Goal: Obtain resource: Obtain resource

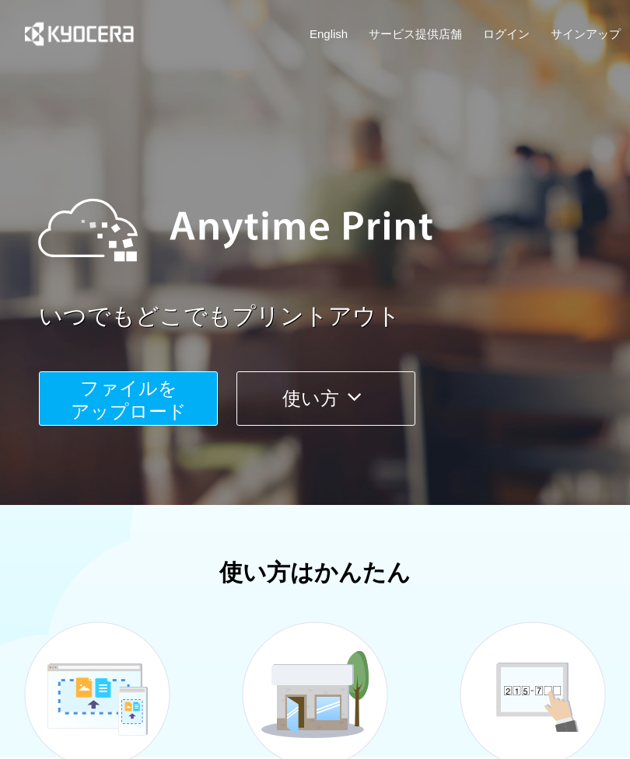
click at [60, 409] on button "ファイルを ​​アップロード" at bounding box center [128, 398] width 179 height 54
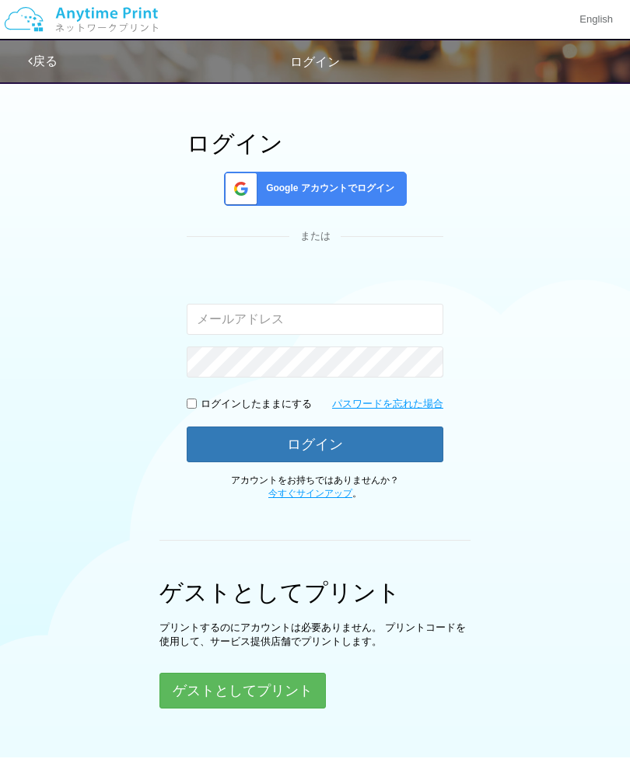
scroll to position [115, 0]
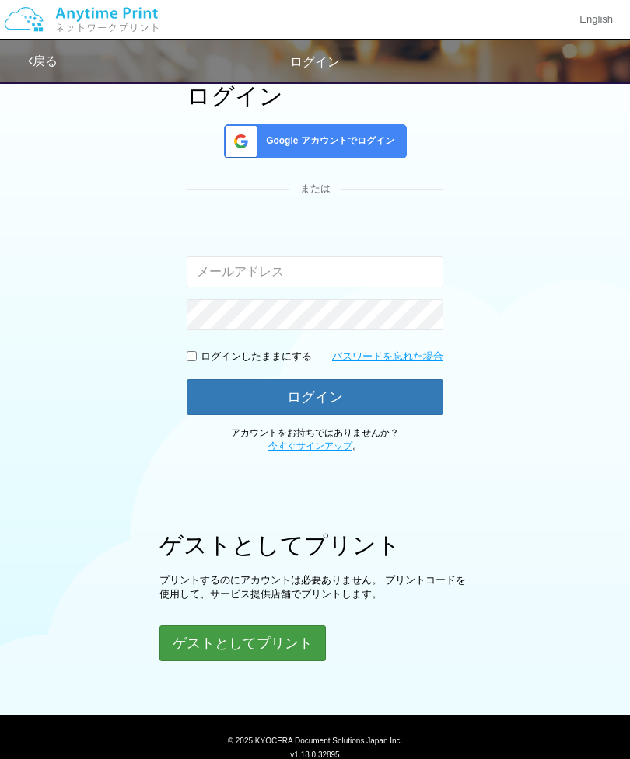
click at [287, 646] on button "ゲストとしてプリント" at bounding box center [242, 644] width 166 height 36
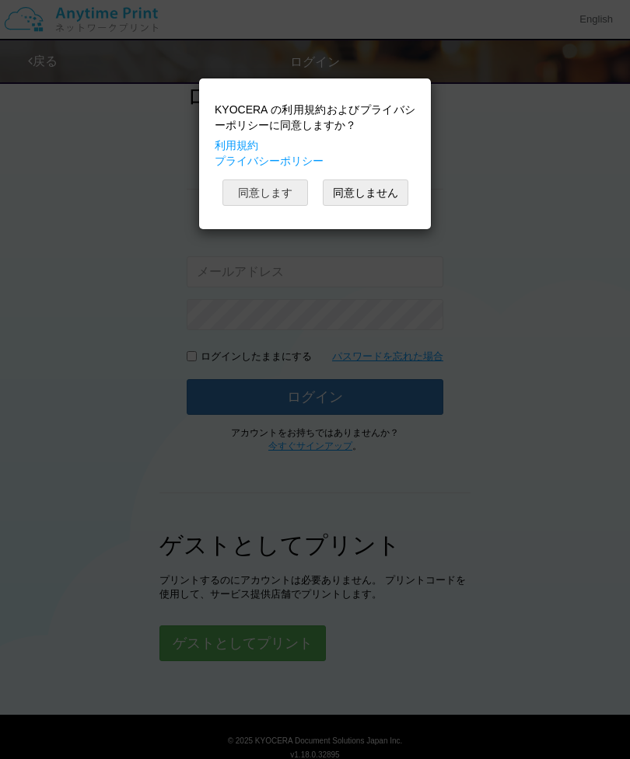
click at [272, 191] on button "同意します" at bounding box center [264, 193] width 85 height 26
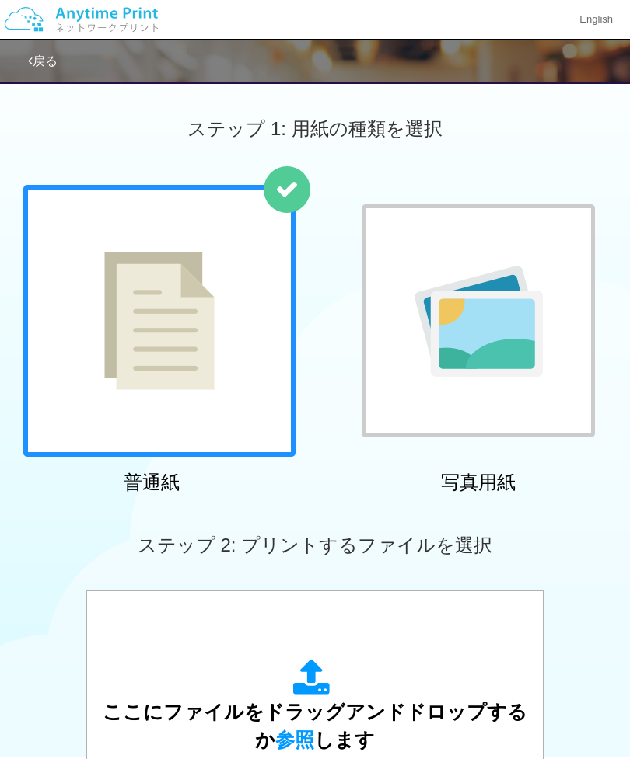
click at [65, 382] on div at bounding box center [159, 321] width 272 height 272
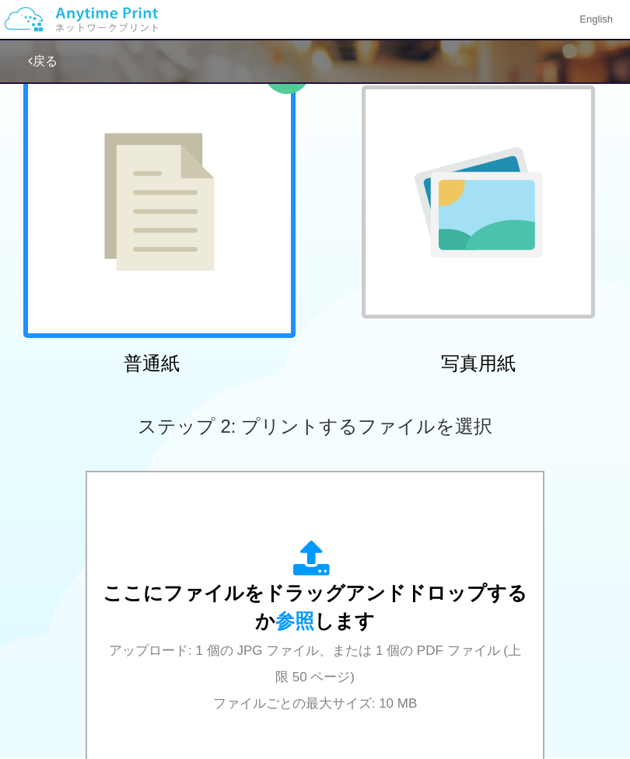
scroll to position [120, 0]
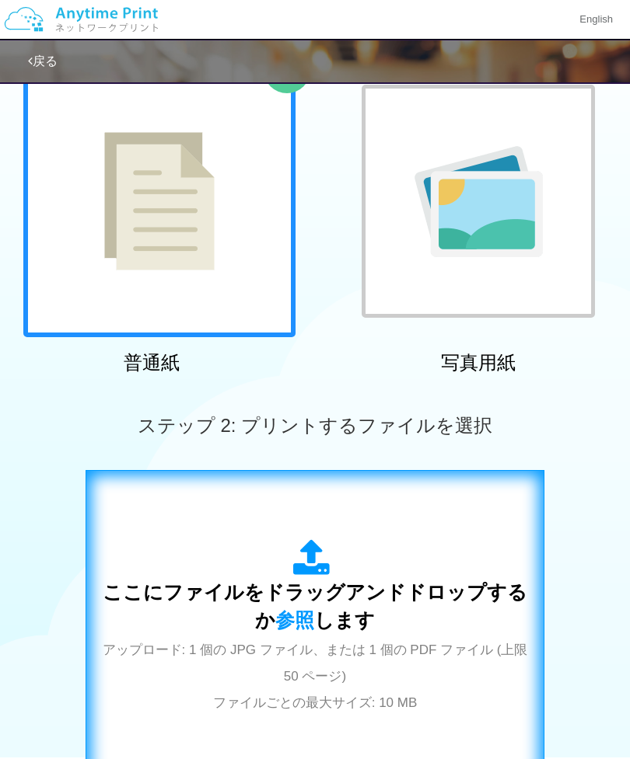
click at [359, 626] on span "ここにファイルをドラッグアンドドロップするか 参照 します" at bounding box center [315, 606] width 424 height 50
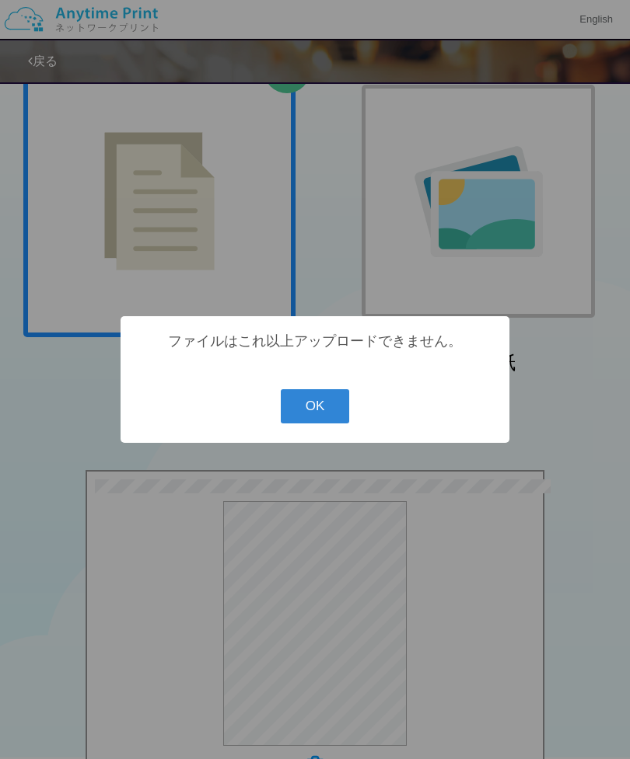
click at [328, 424] on button "OK" at bounding box center [315, 406] width 69 height 34
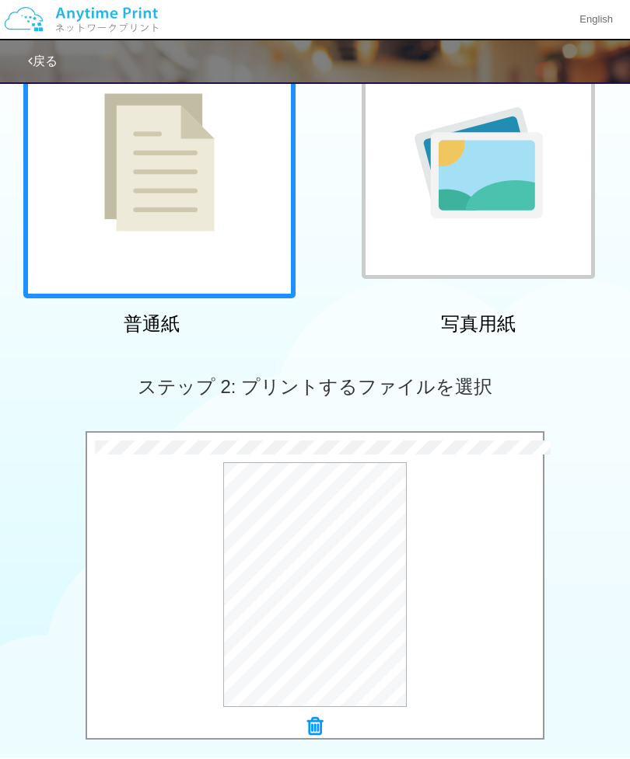
scroll to position [160, 0]
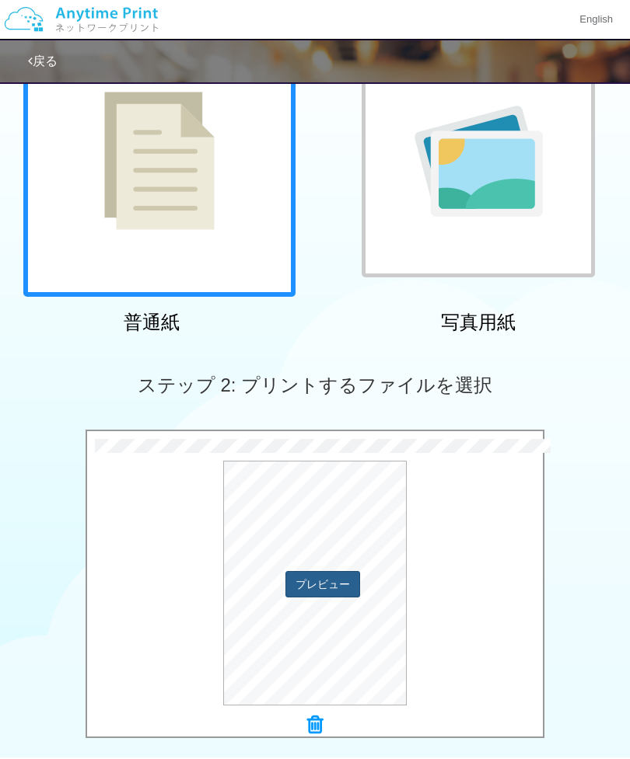
click at [333, 584] on button "プレビュー" at bounding box center [322, 584] width 75 height 26
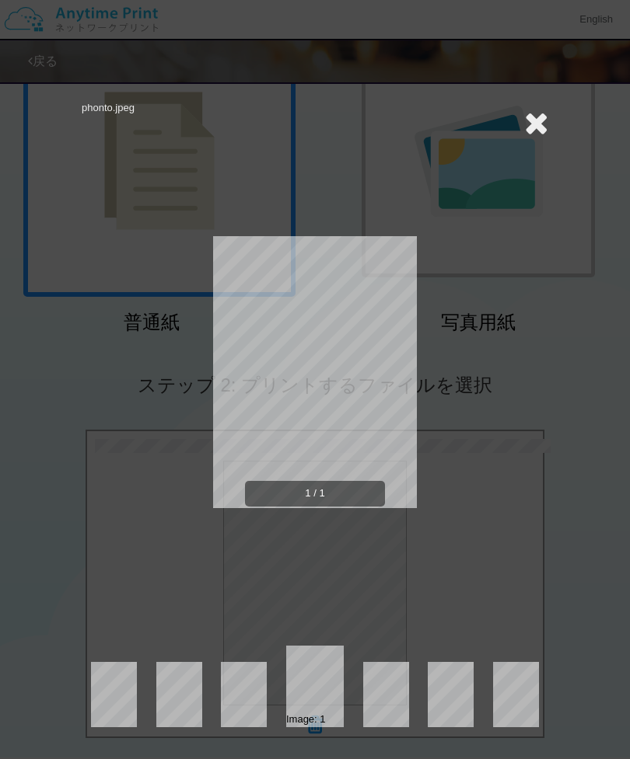
click at [595, 496] on div "phonto.jpeg 1 / 1 Image: 1" at bounding box center [315, 379] width 630 height 759
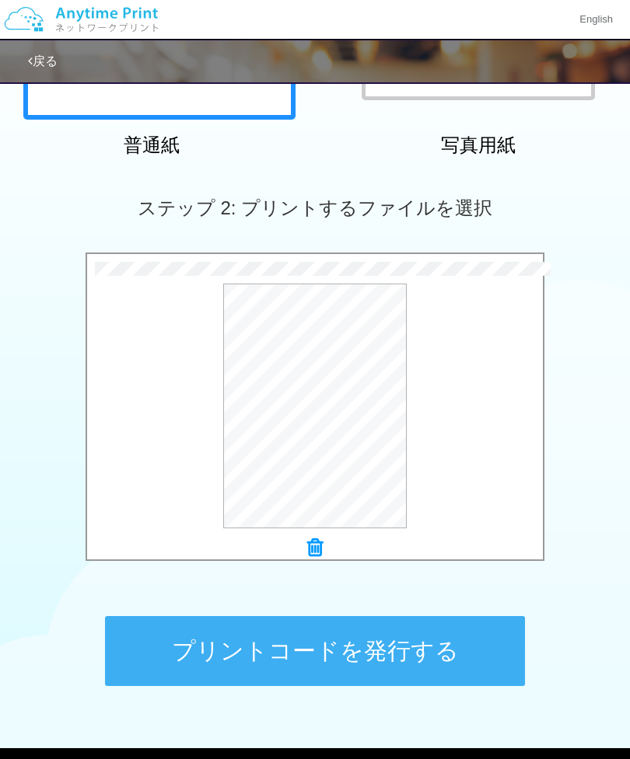
scroll to position [372, 0]
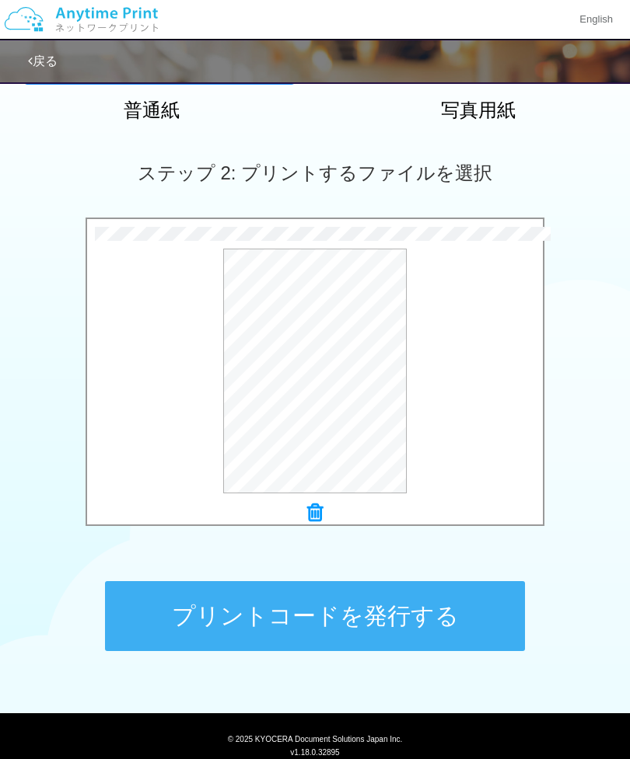
click at [431, 609] on button "プリントコードを発行する" at bounding box center [315, 616] width 420 height 70
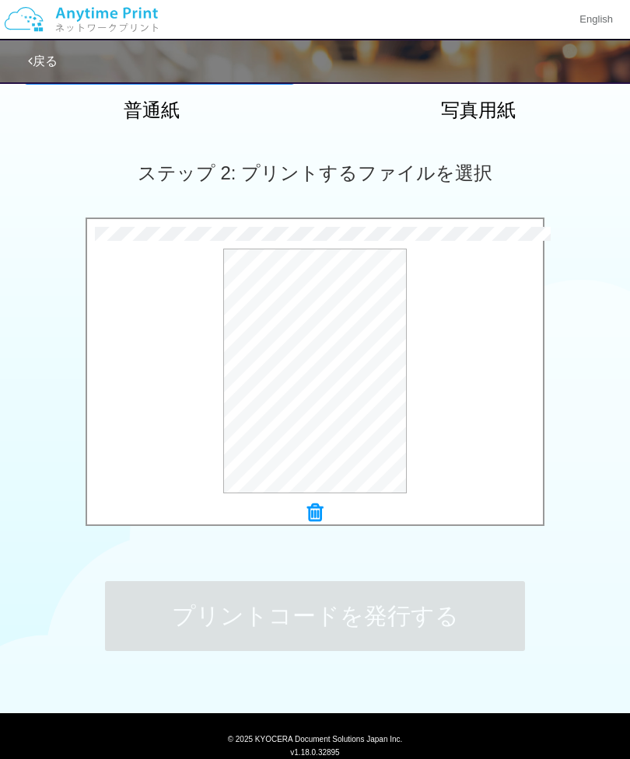
scroll to position [0, 0]
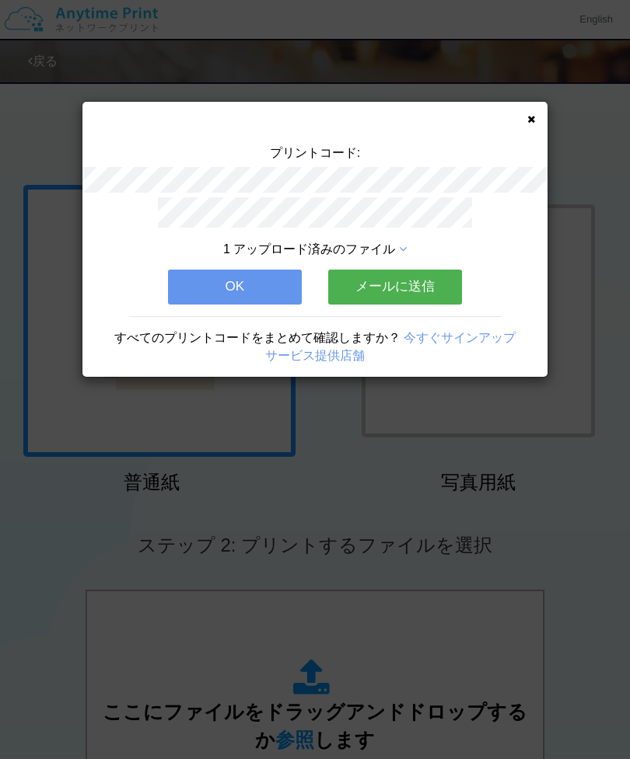
click at [252, 286] on button "OK" at bounding box center [235, 287] width 134 height 34
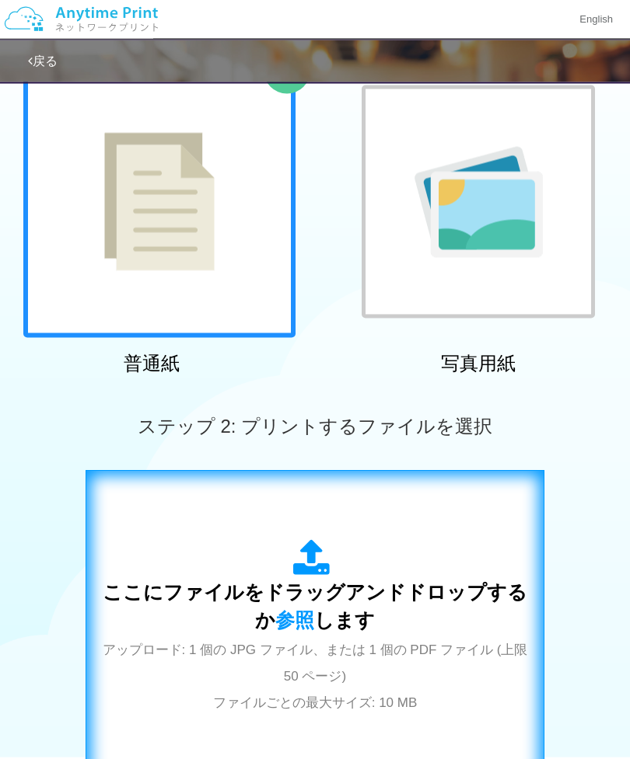
scroll to position [120, 0]
click at [312, 567] on icon at bounding box center [315, 558] width 44 height 39
click at [382, 582] on div "ここにファイルをドラッグアンドドロップするか 参照 します アップロード: 1 個の JPG ファイル、または 1 個の PDF ファイル (上限 50 ペー…" at bounding box center [315, 627] width 426 height 176
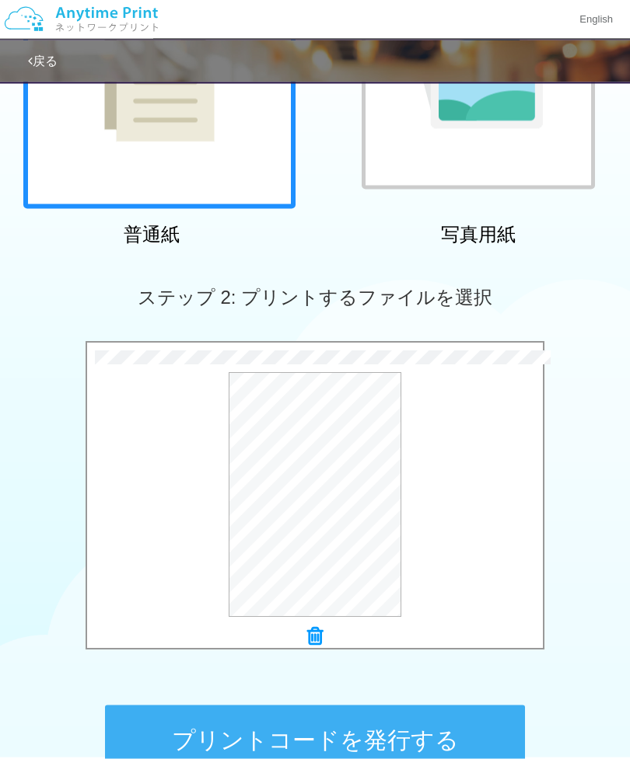
scroll to position [250, 0]
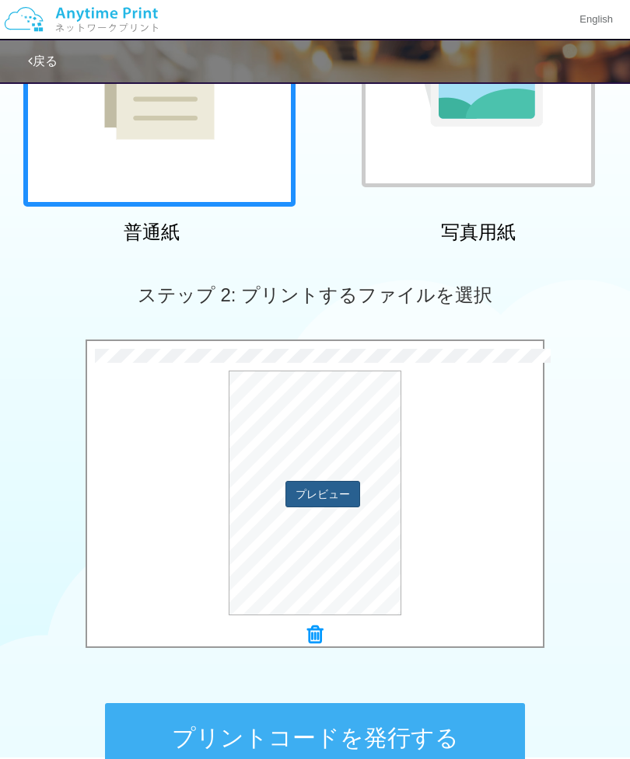
click at [339, 505] on button "プレビュー" at bounding box center [322, 494] width 75 height 26
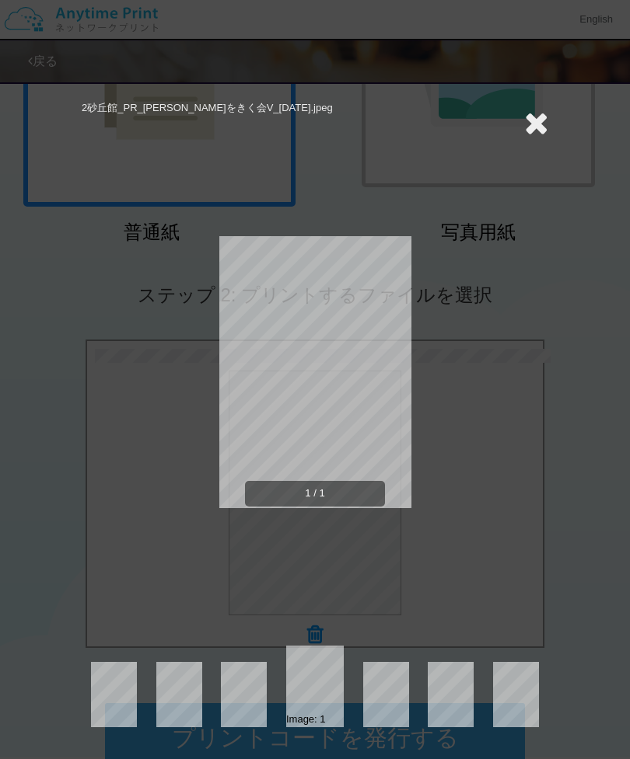
click at [588, 457] on div "2砂丘館_PR_[PERSON_NAME]をきく会V_[DATE].jpeg 1 / 1 Image: 1" at bounding box center [315, 379] width 630 height 759
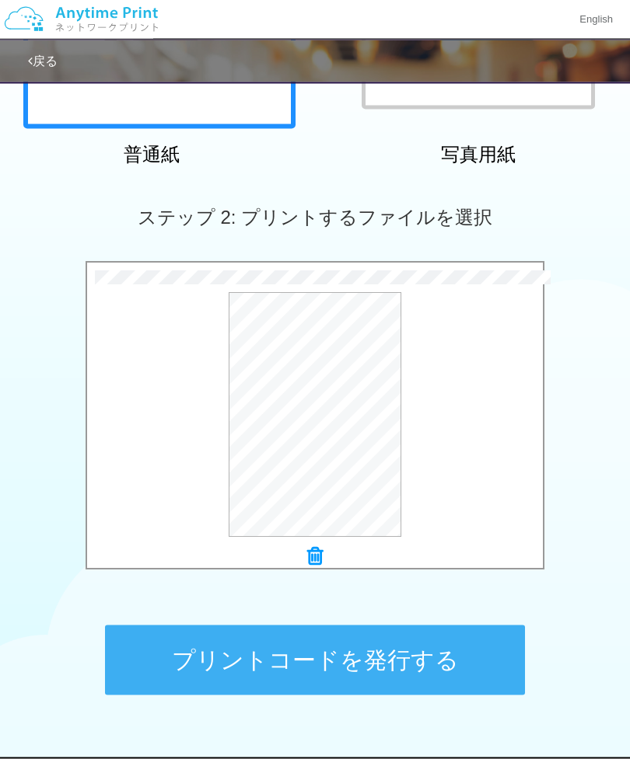
scroll to position [329, 0]
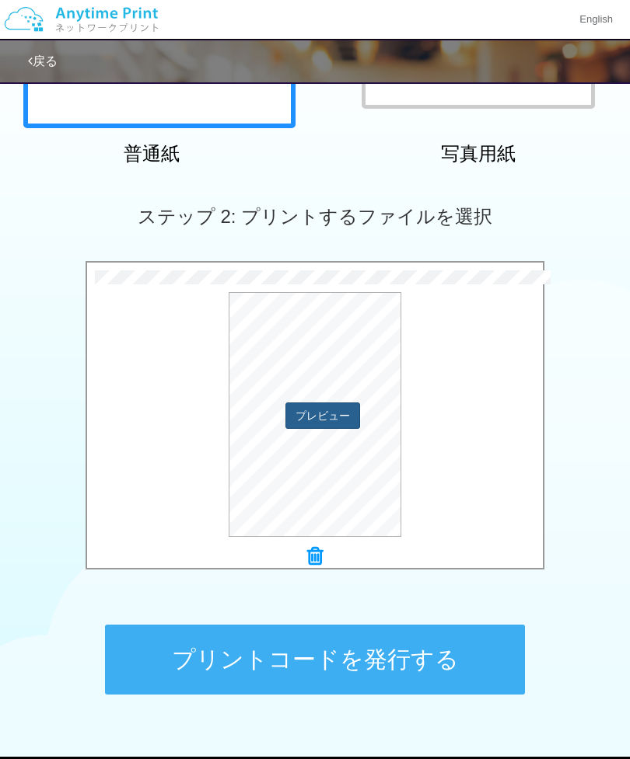
click at [330, 418] on button "プレビュー" at bounding box center [322, 416] width 75 height 26
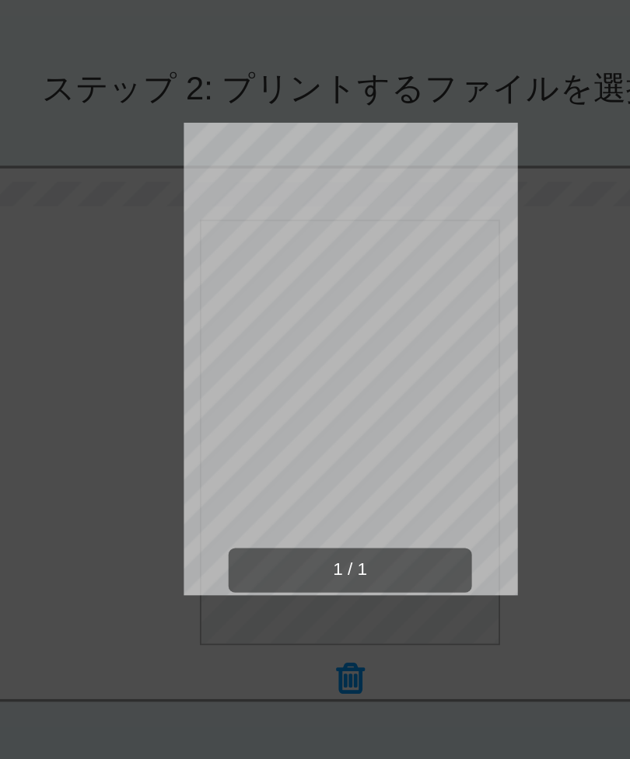
click at [327, 242] on div "1 / 1" at bounding box center [314, 385] width 347 height 490
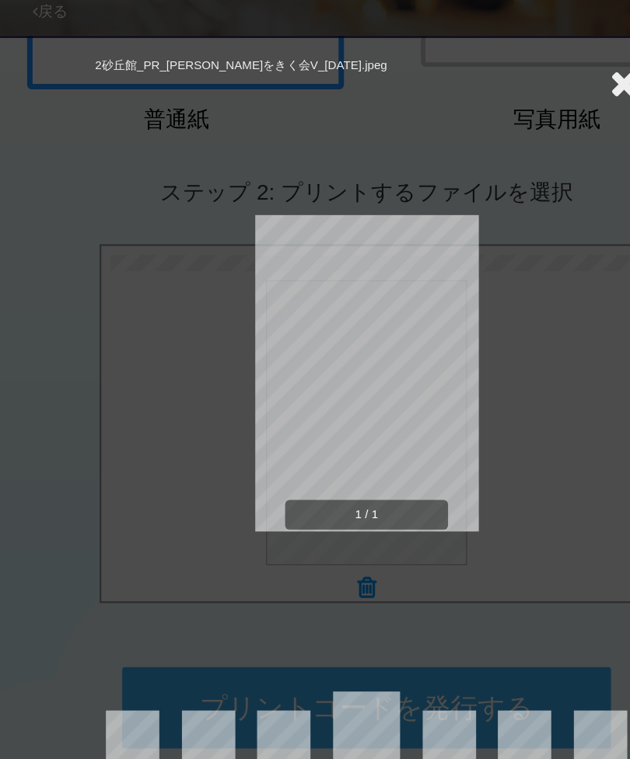
click at [539, 107] on icon at bounding box center [536, 122] width 24 height 31
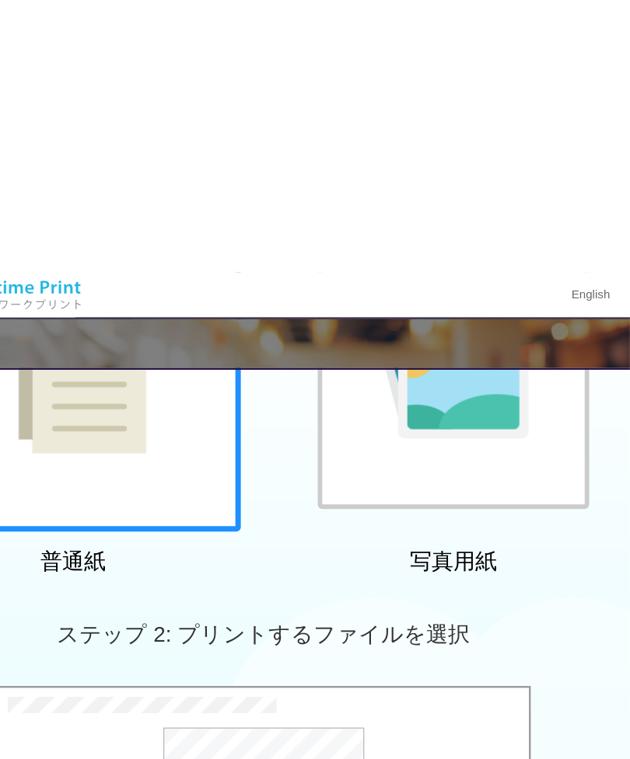
scroll to position [234, 0]
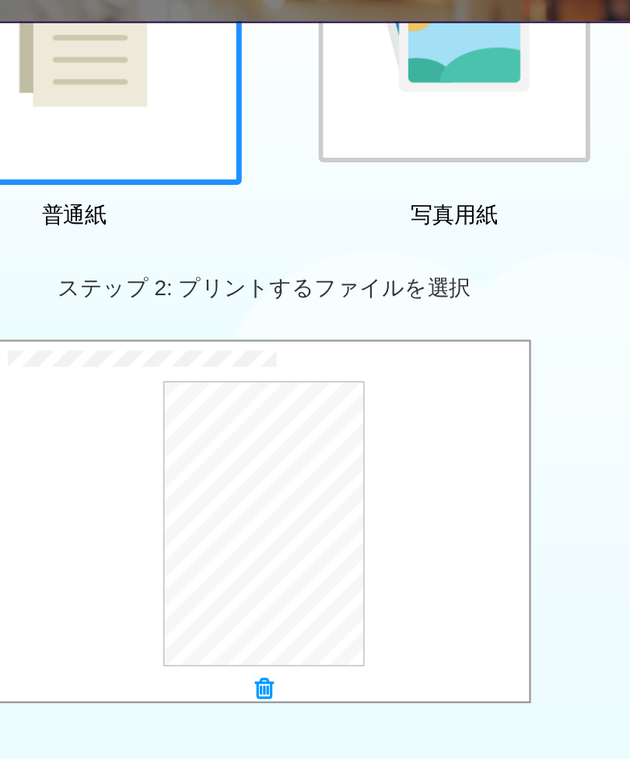
click at [307, 646] on icon at bounding box center [315, 656] width 16 height 20
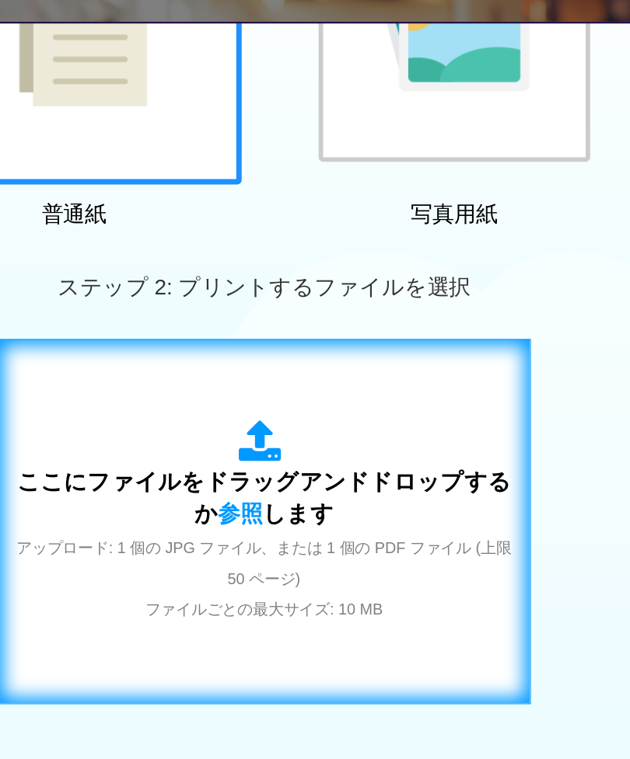
click at [293, 424] on icon at bounding box center [315, 443] width 44 height 39
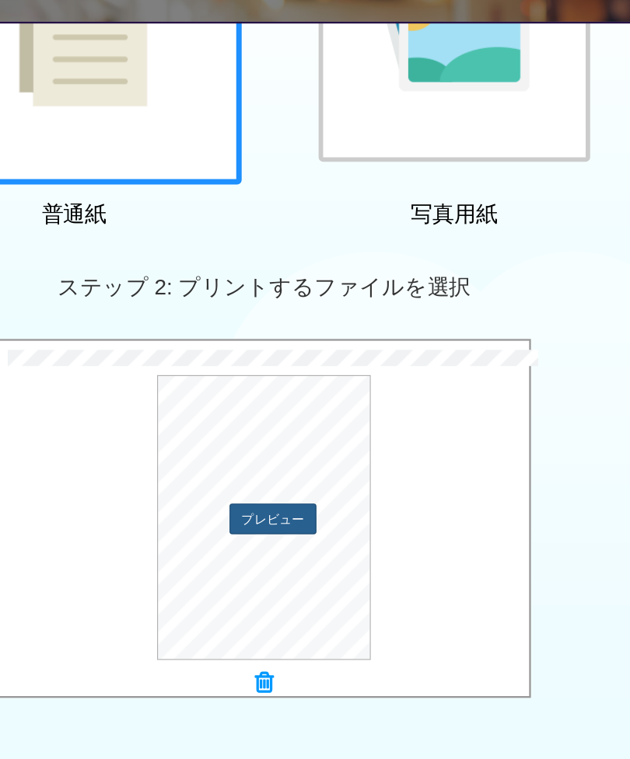
click at [285, 497] on button "プレビュー" at bounding box center [322, 510] width 75 height 26
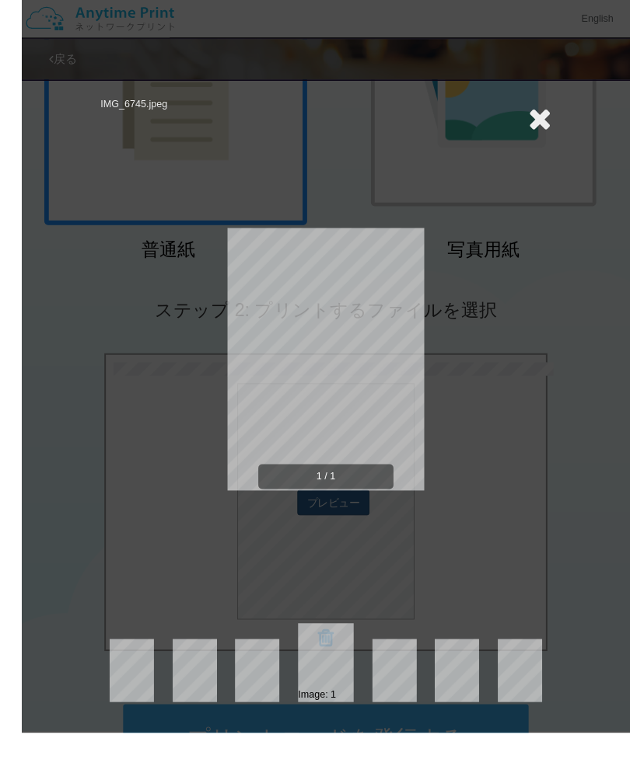
scroll to position [242, 0]
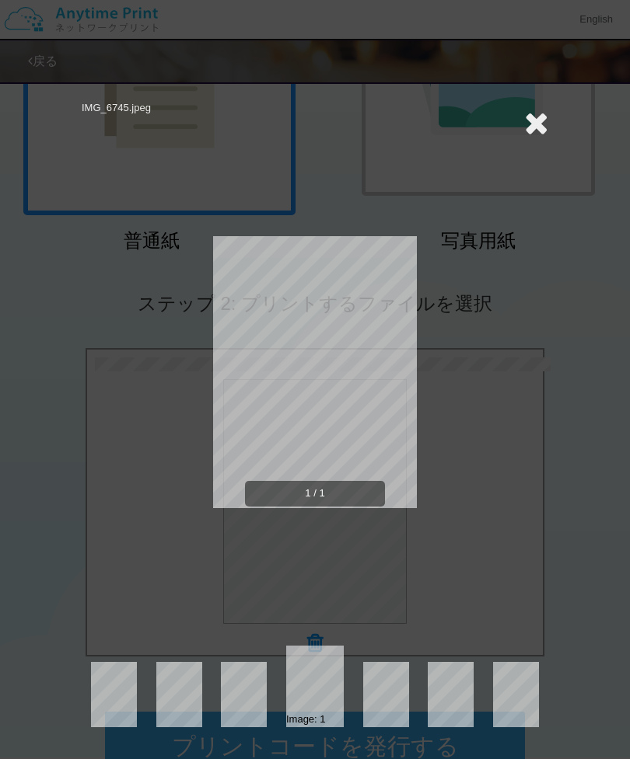
click at [541, 121] on icon at bounding box center [536, 122] width 24 height 31
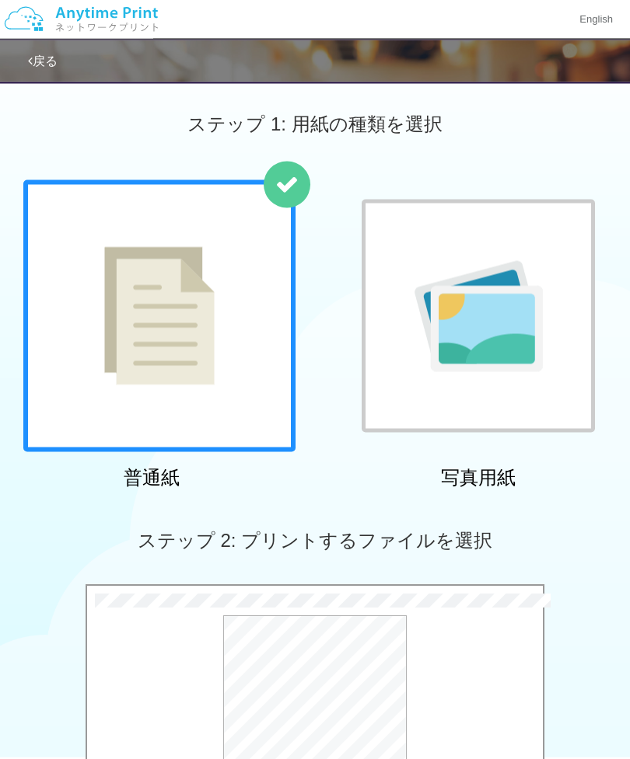
scroll to position [0, 0]
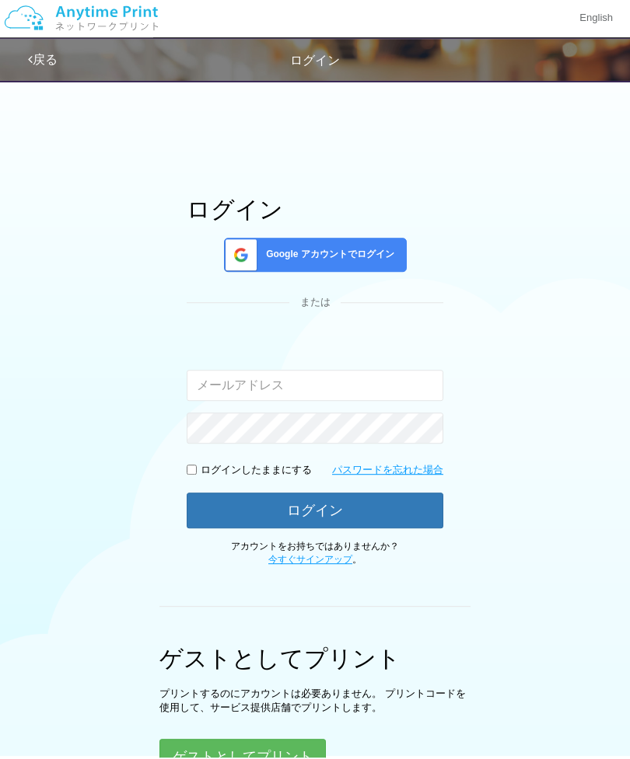
scroll to position [165, 0]
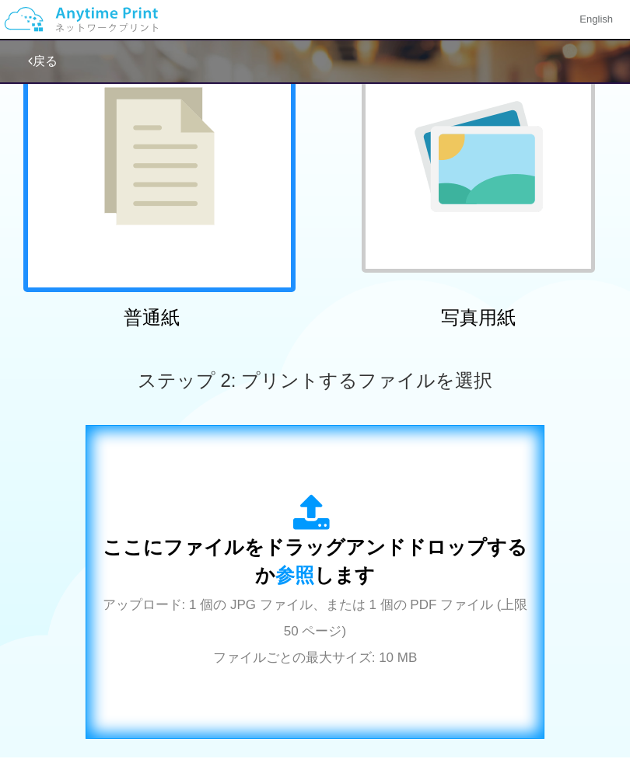
click at [322, 540] on span "ここにファイルをドラッグアンドドロップするか 参照 します" at bounding box center [315, 561] width 424 height 50
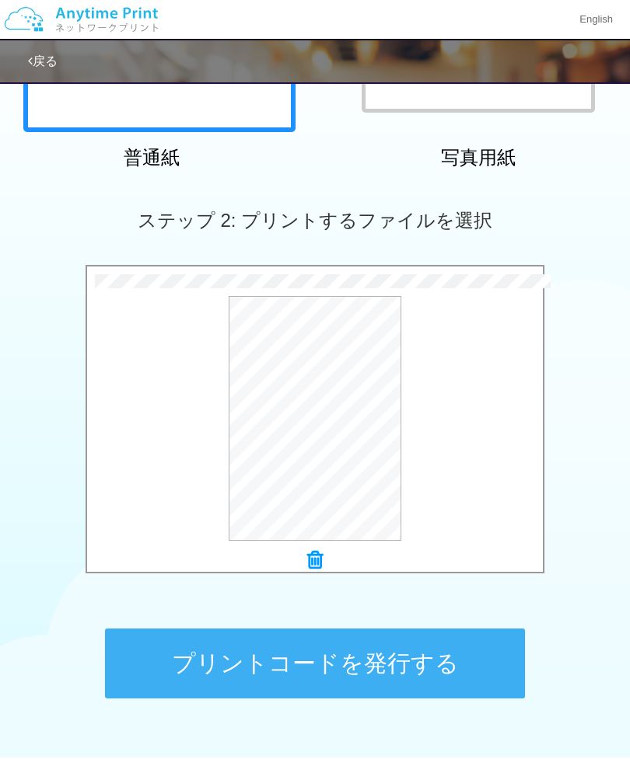
scroll to position [372, 0]
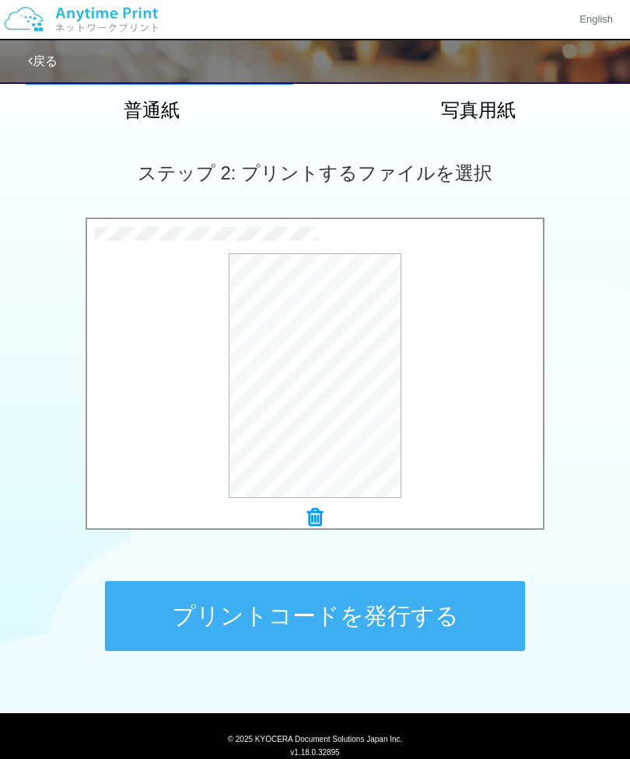
click at [445, 615] on button "プリントコードを発行する" at bounding box center [315, 616] width 420 height 70
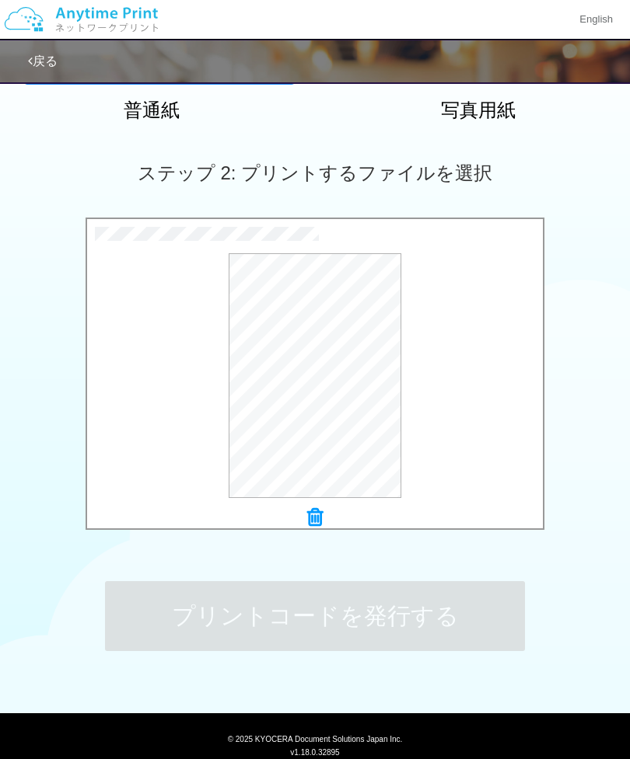
scroll to position [0, 0]
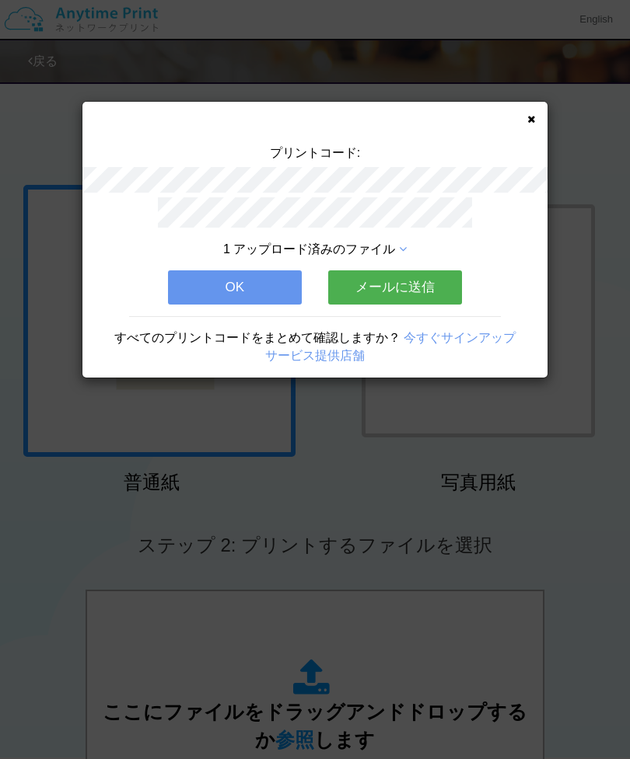
click at [542, 120] on div "プリントコード: 1 アップロード済みのファイル OK メールに送信 すべてのプリントコードをまとめて確認しますか？ 今すぐサインアップ サービス提供店舗" at bounding box center [314, 240] width 465 height 276
click at [532, 118] on icon at bounding box center [531, 119] width 8 height 10
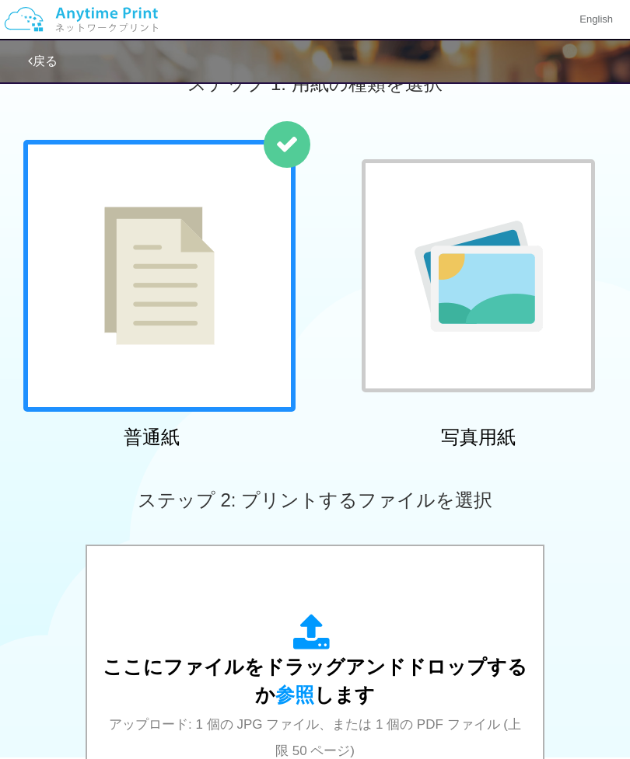
scroll to position [168, 0]
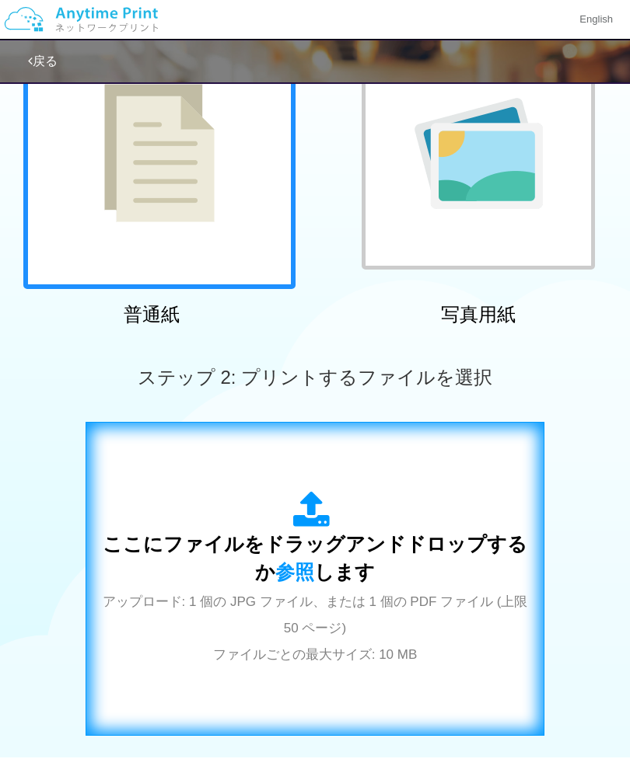
click at [336, 569] on span "ここにファイルをドラッグアンドドロップするか 参照 します" at bounding box center [315, 558] width 424 height 50
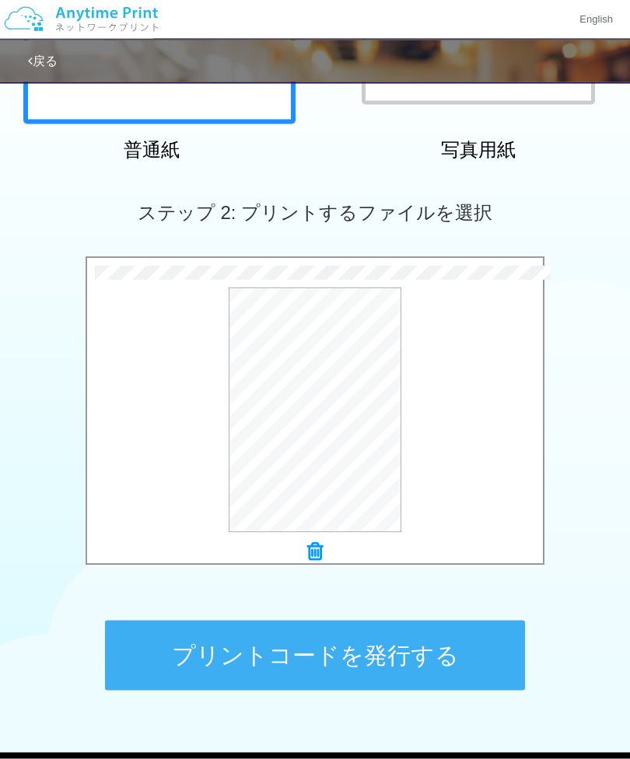
scroll to position [333, 0]
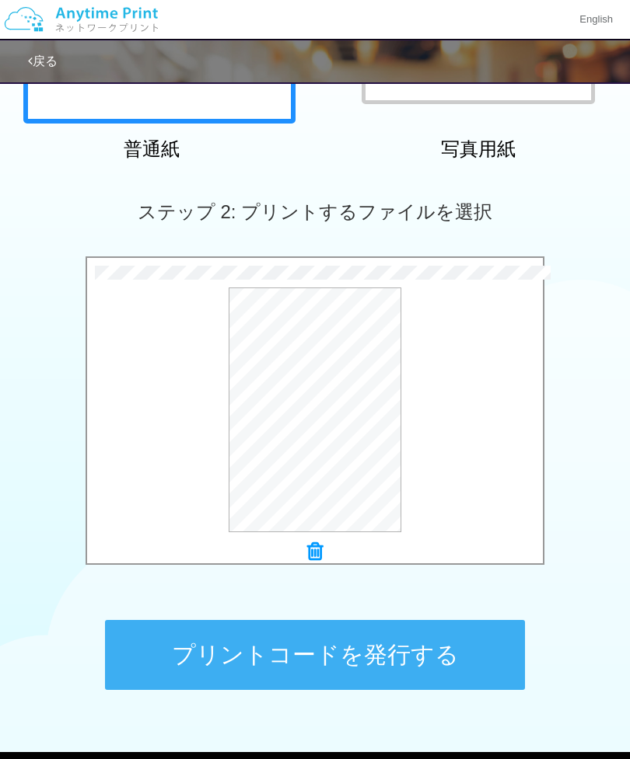
click at [422, 659] on button "プリントコードを発行する" at bounding box center [315, 655] width 420 height 70
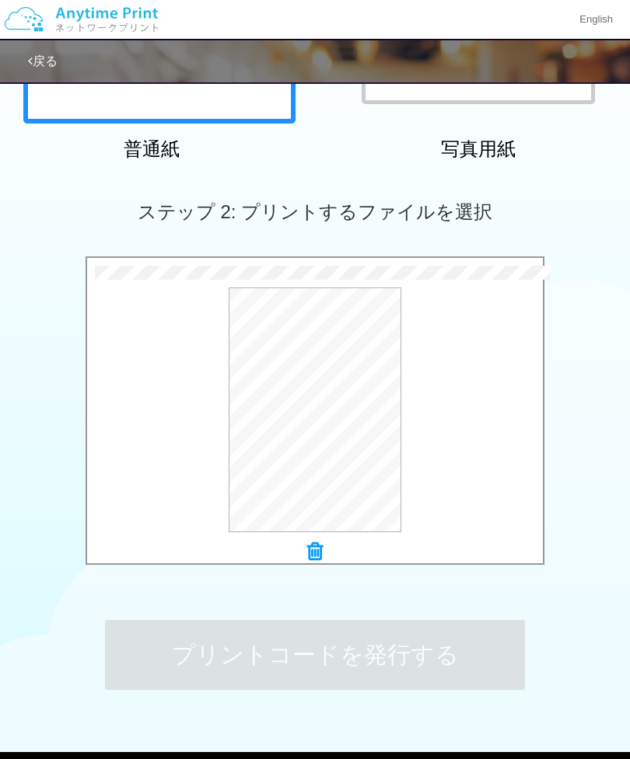
scroll to position [0, 0]
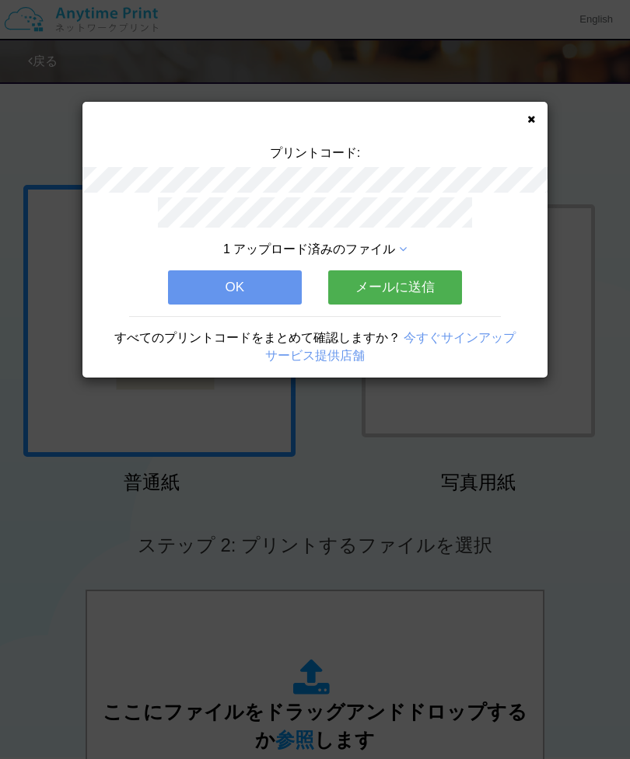
click at [523, 121] on div "プリントコード: 1 アップロード済みのファイル OK メールに送信 すべてのプリントコードをまとめて確認しますか？ 今すぐサインアップ サービス提供店舗" at bounding box center [314, 240] width 465 height 276
click at [528, 127] on div "プリントコード: 1 アップロード済みのファイル OK メールに送信 すべてのプリントコードをまとめて確認しますか？ 今すぐサインアップ サービス提供店舗" at bounding box center [314, 240] width 465 height 276
click at [529, 124] on icon at bounding box center [531, 119] width 8 height 10
